Goal: Information Seeking & Learning: Learn about a topic

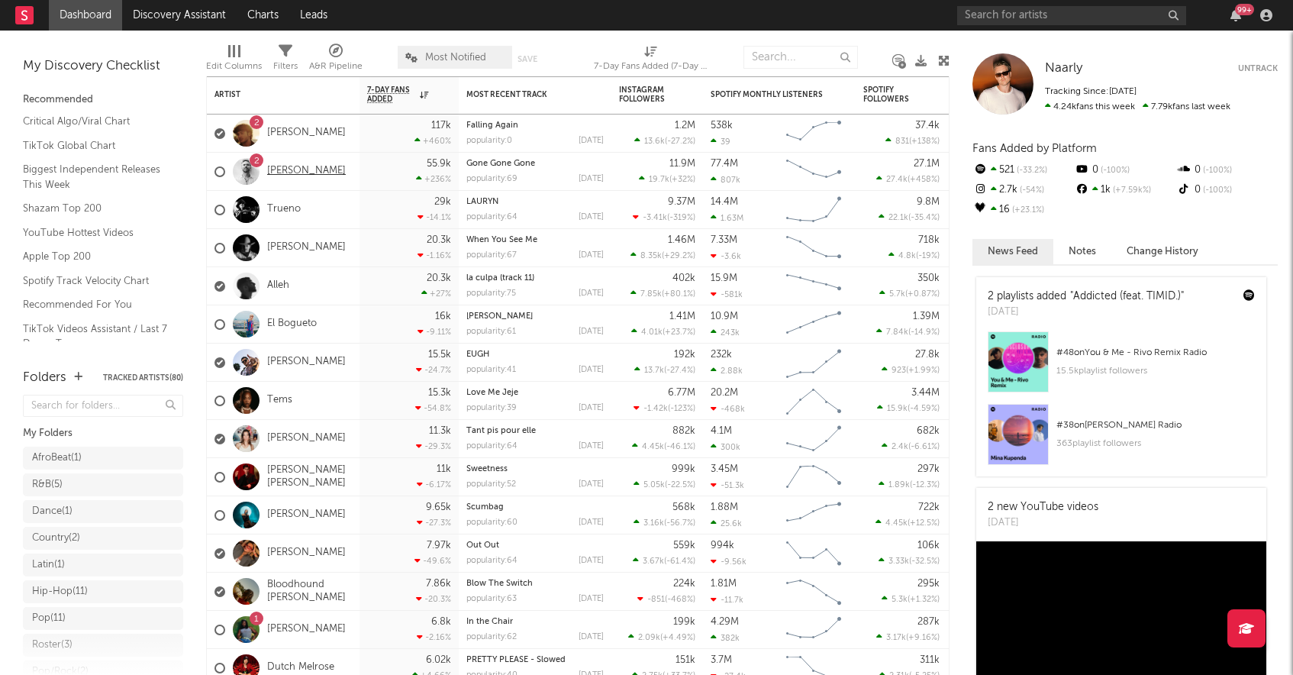
click at [303, 173] on link "[PERSON_NAME]" at bounding box center [306, 171] width 79 height 13
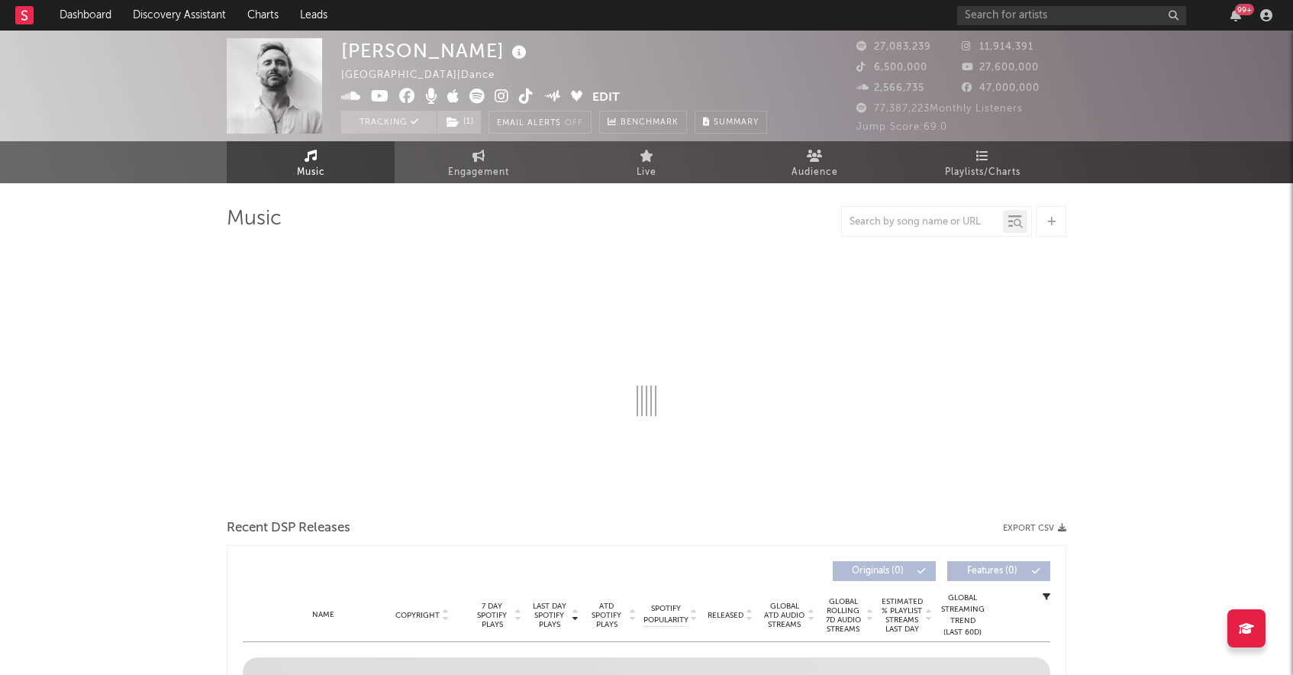
select select "6m"
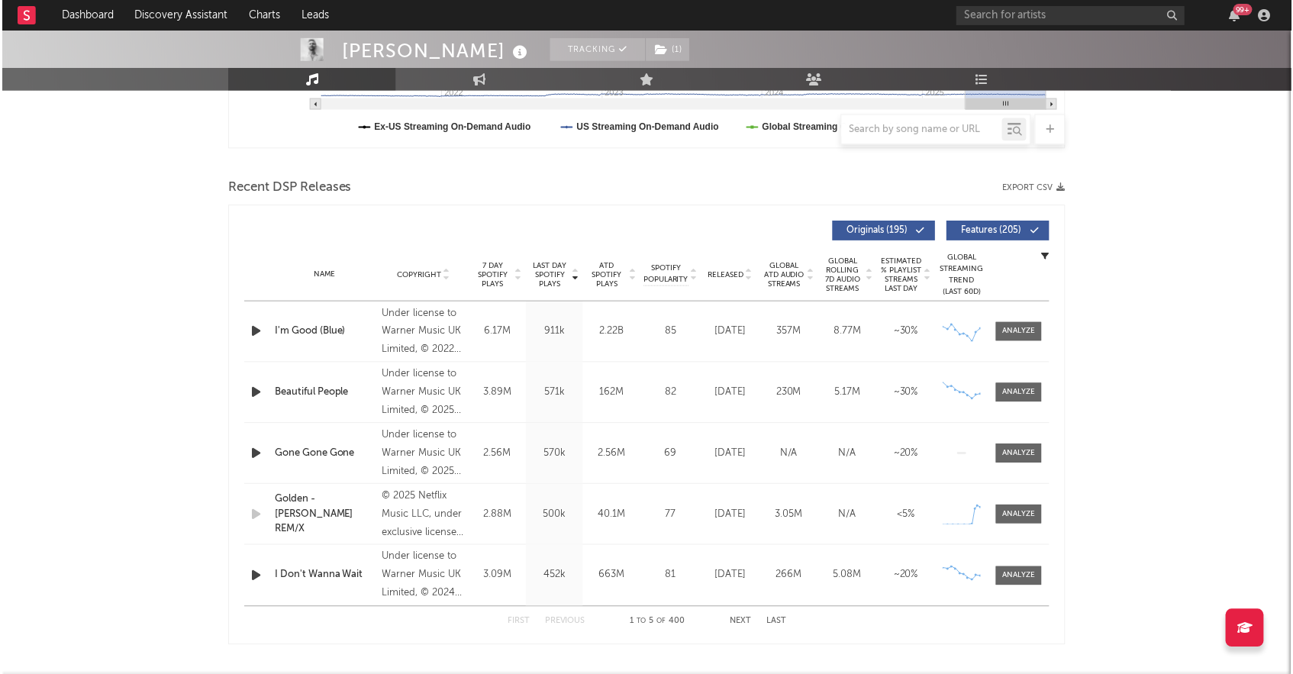
scroll to position [460, 0]
click at [1018, 456] on div at bounding box center [1020, 455] width 33 height 11
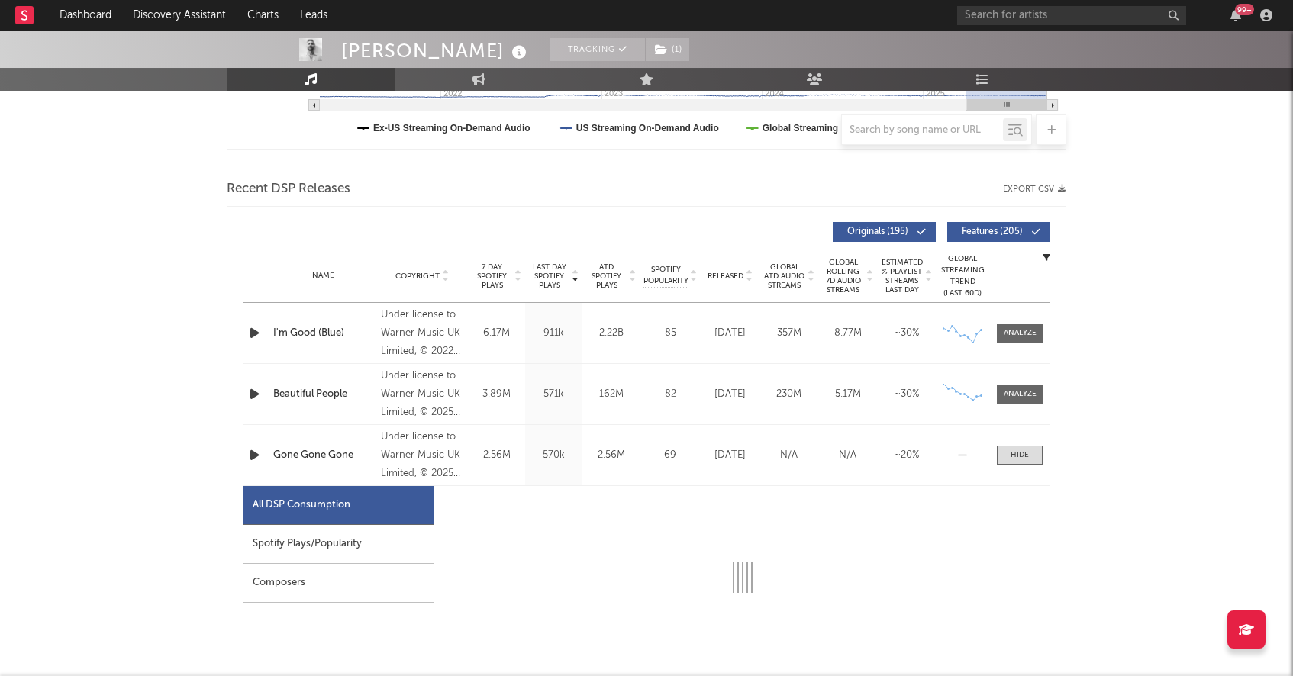
select select "1w"
